Goal: Information Seeking & Learning: Understand process/instructions

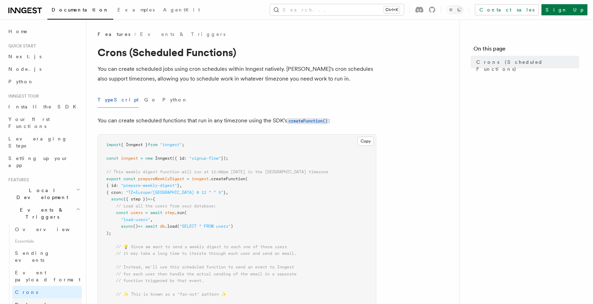
click at [29, 302] on span "Delayed functions" at bounding box center [33, 308] width 36 height 13
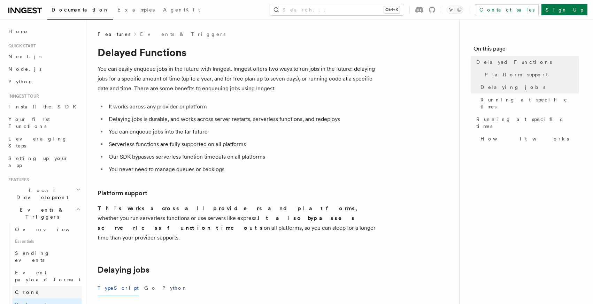
click at [29, 286] on link "Crons" at bounding box center [47, 292] width 70 height 13
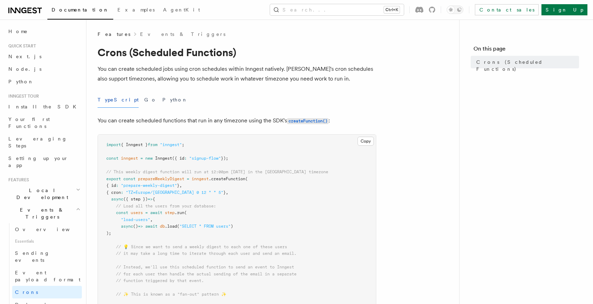
click at [132, 192] on span ""TZ=Europe/[GEOGRAPHIC_DATA] 0 12 * * 5"" at bounding box center [175, 192] width 98 height 5
copy code "{ cron : "TZ=Europe/[GEOGRAPHIC_DATA] 0 12 * * 5" } ,"
